Goal: Information Seeking & Learning: Learn about a topic

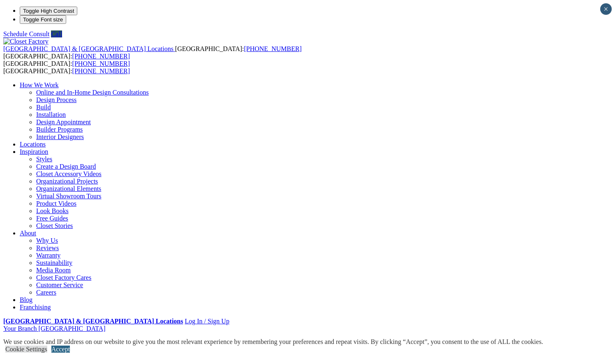
click at [70, 345] on link "Accept" at bounding box center [60, 348] width 19 height 7
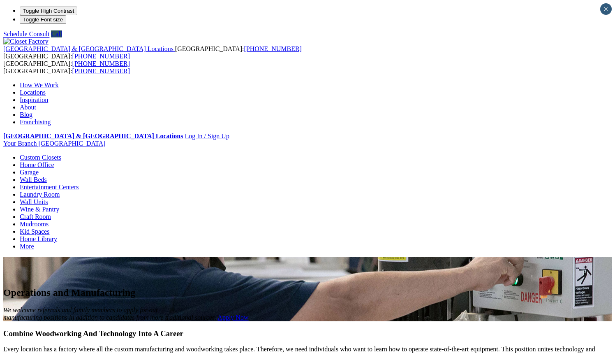
click at [581, 140] on li "Your Branch Los Angeles ZIP code *" at bounding box center [307, 143] width 609 height 7
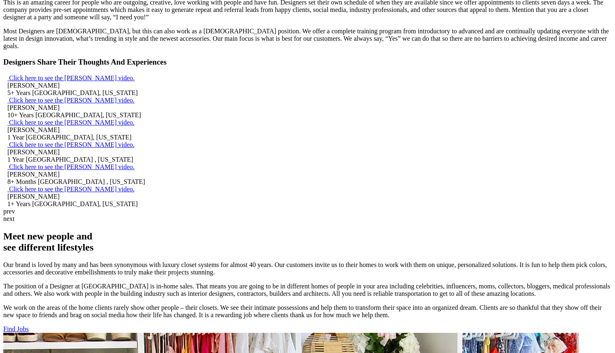
scroll to position [658, 0]
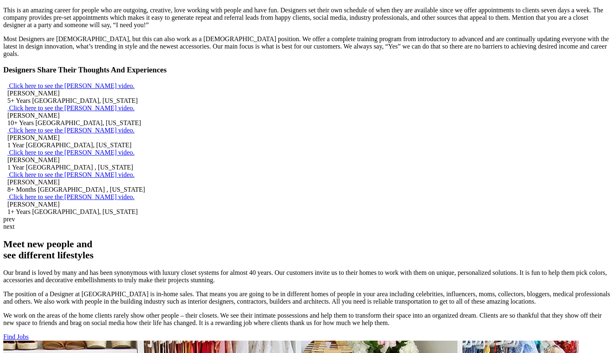
click at [29, 333] on link "Find Jobs" at bounding box center [15, 336] width 25 height 7
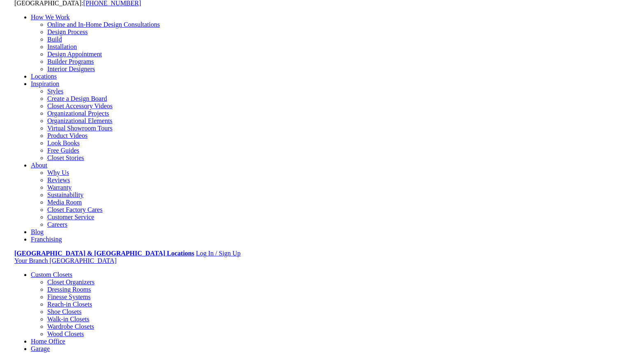
scroll to position [82, 0]
